Goal: Use online tool/utility: Utilize a website feature to perform a specific function

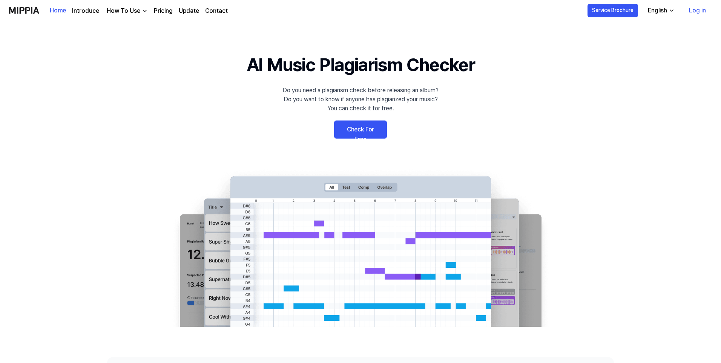
click at [371, 133] on link "Check For Free" at bounding box center [360, 130] width 53 height 18
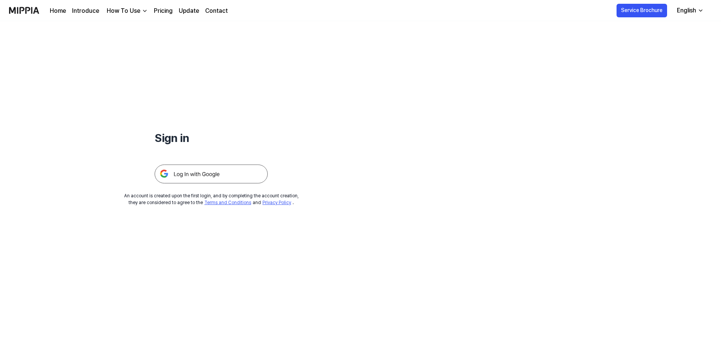
click at [230, 178] on img at bounding box center [211, 174] width 113 height 19
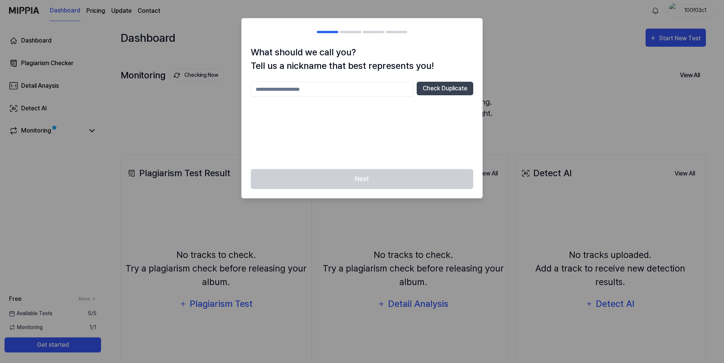
click at [312, 89] on input "text" at bounding box center [332, 89] width 163 height 15
type input "*"
type input "*******"
click at [434, 92] on button "Check Duplicate" at bounding box center [444, 89] width 57 height 14
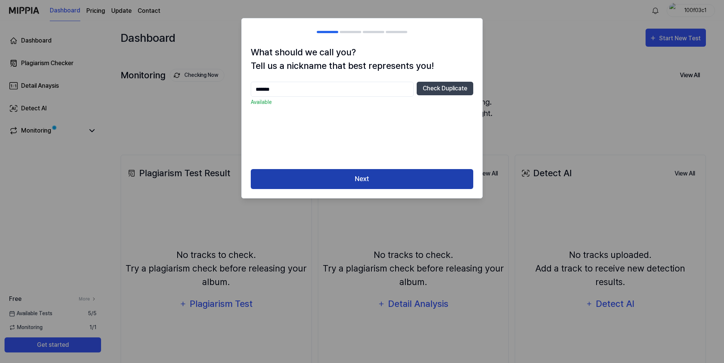
click at [386, 181] on button "Next" at bounding box center [362, 179] width 222 height 20
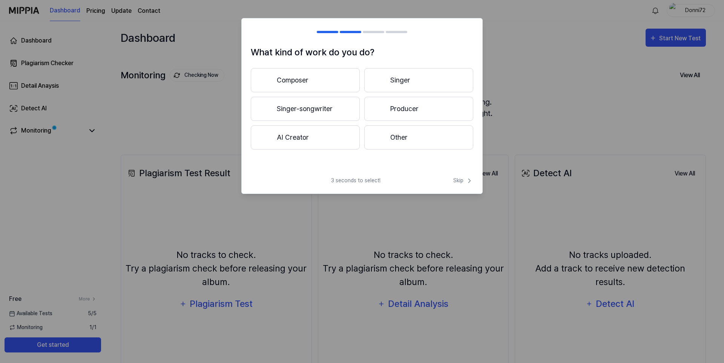
click at [402, 144] on button "Other" at bounding box center [418, 137] width 109 height 24
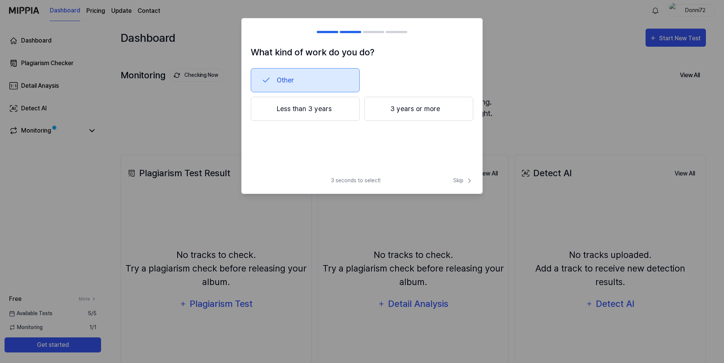
click at [292, 80] on button "Other" at bounding box center [305, 80] width 109 height 24
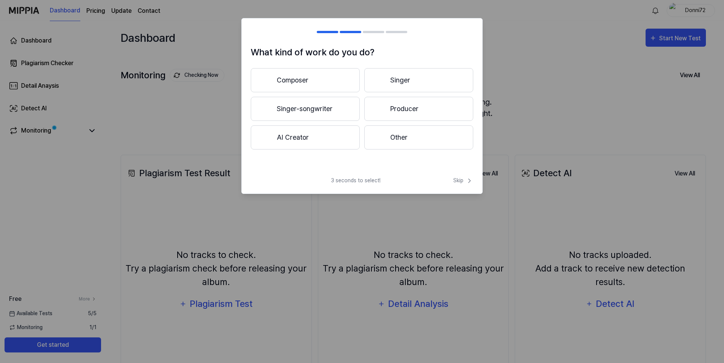
click at [392, 139] on button "Other" at bounding box center [418, 137] width 109 height 24
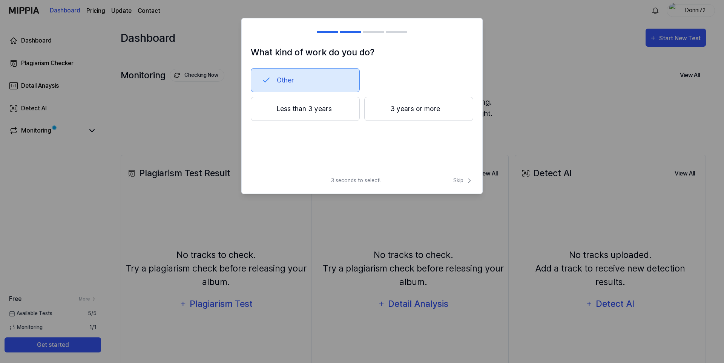
click at [324, 118] on button "Less than 3 years" at bounding box center [305, 109] width 109 height 24
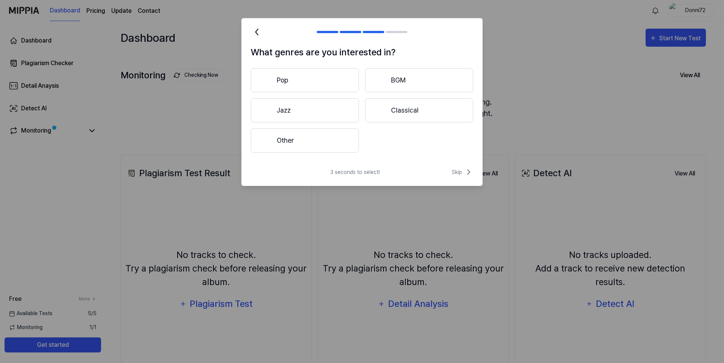
click at [319, 117] on button "Jazz" at bounding box center [305, 110] width 108 height 24
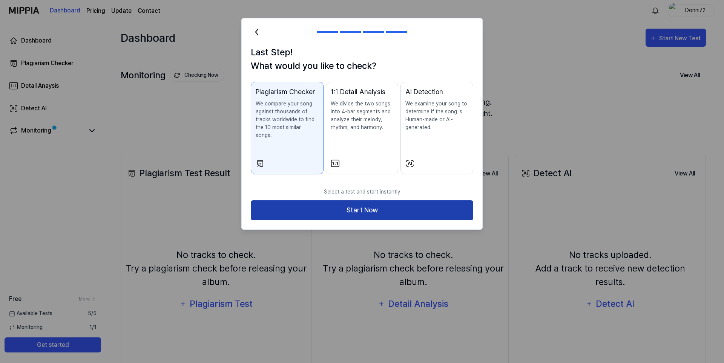
click at [321, 203] on button "Start Now" at bounding box center [362, 210] width 222 height 20
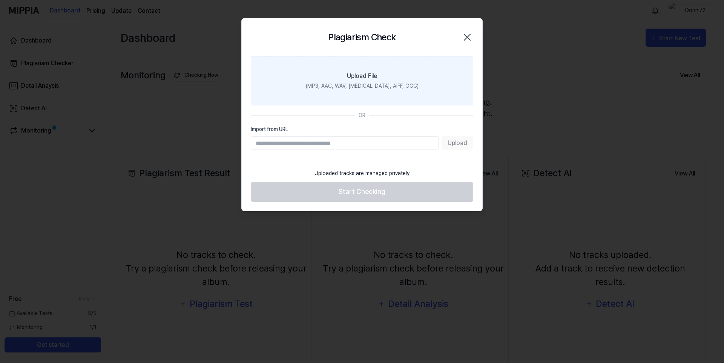
click at [341, 70] on label "Upload File (MP3, AAC, WAV, [MEDICAL_DATA], AIFF, OGG)" at bounding box center [362, 80] width 222 height 49
click at [0, 0] on input "Upload File (MP3, AAC, WAV, [MEDICAL_DATA], AIFF, OGG)" at bounding box center [0, 0] width 0 height 0
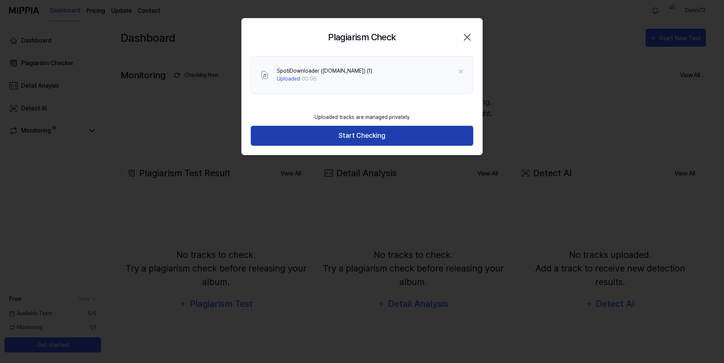
click at [377, 138] on button "Start Checking" at bounding box center [362, 136] width 222 height 20
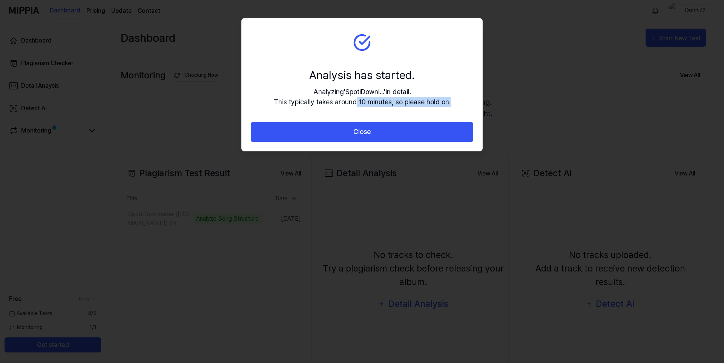
drag, startPoint x: 356, startPoint y: 104, endPoint x: 466, endPoint y: 119, distance: 110.7
click at [470, 119] on section "Analysis has started. Analyzing ' SpotiDownl... ' in detail. This typically tak…" at bounding box center [362, 70] width 240 height 104
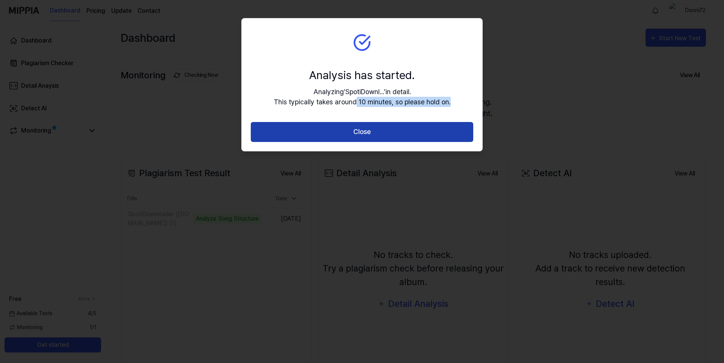
click at [434, 133] on button "Close" at bounding box center [362, 132] width 222 height 20
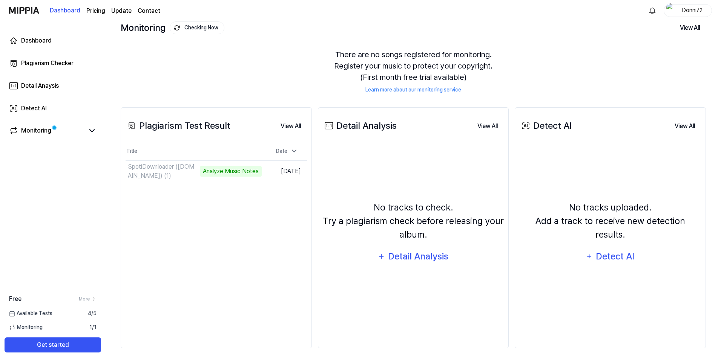
scroll to position [48, 0]
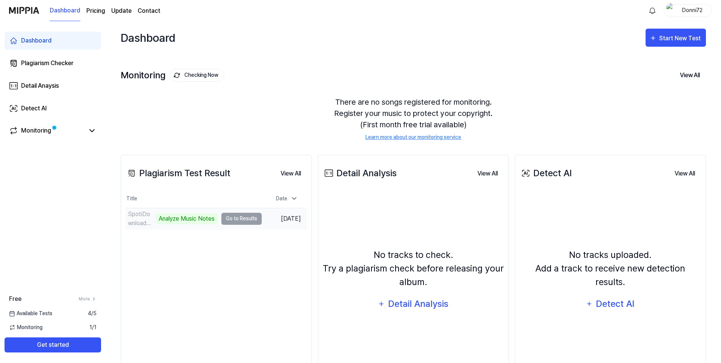
click at [239, 222] on td "SpotiDownloader ([DOMAIN_NAME]) (1) Analyze Music Notes Go to Results" at bounding box center [193, 218] width 136 height 21
